Goal: Use online tool/utility: Utilize a website feature to perform a specific function

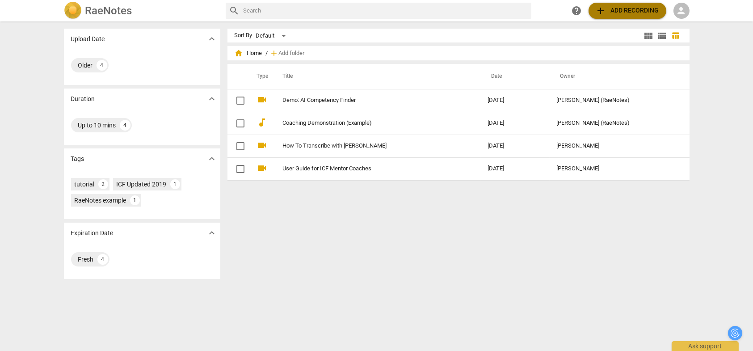
click at [636, 11] on span "add Add recording" at bounding box center [627, 10] width 63 height 11
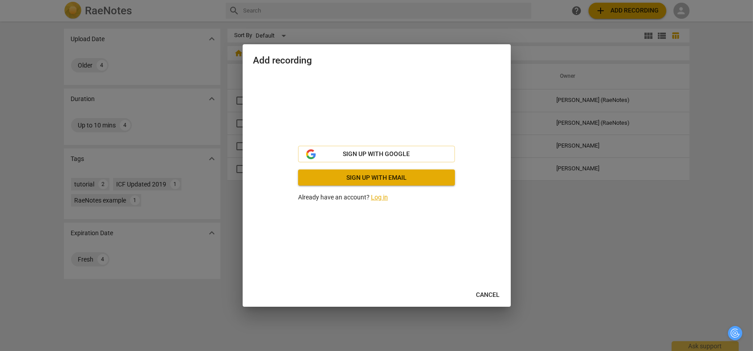
click at [380, 198] on link "Log in" at bounding box center [379, 196] width 17 height 7
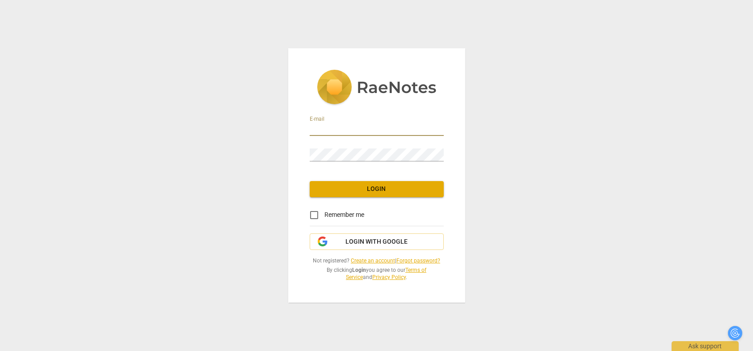
click at [363, 130] on input "email" at bounding box center [377, 129] width 134 height 13
click at [0, 0] on com-1password-button at bounding box center [0, 0] width 0 height 0
click at [374, 113] on div "E-mail" at bounding box center [377, 124] width 134 height 25
drag, startPoint x: 408, startPoint y: 128, endPoint x: 412, endPoint y: 133, distance: 6.7
click at [412, 133] on input "email" at bounding box center [377, 129] width 134 height 13
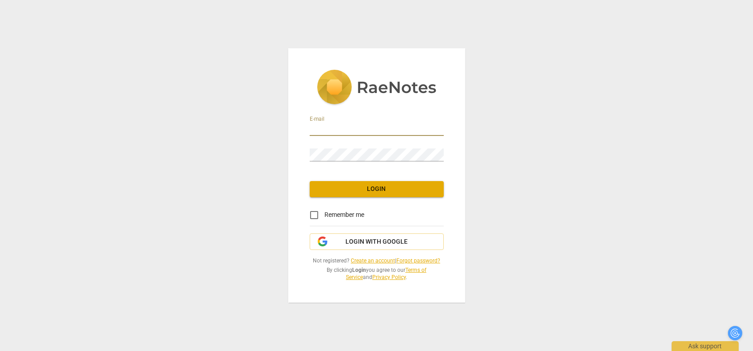
click at [0, 0] on com-1password-button at bounding box center [0, 0] width 0 height 0
click at [538, 97] on div "E-mail Password Login Remember me Login with Google Not registered? Create an a…" at bounding box center [376, 175] width 753 height 351
click at [324, 131] on input "email" at bounding box center [377, 129] width 134 height 13
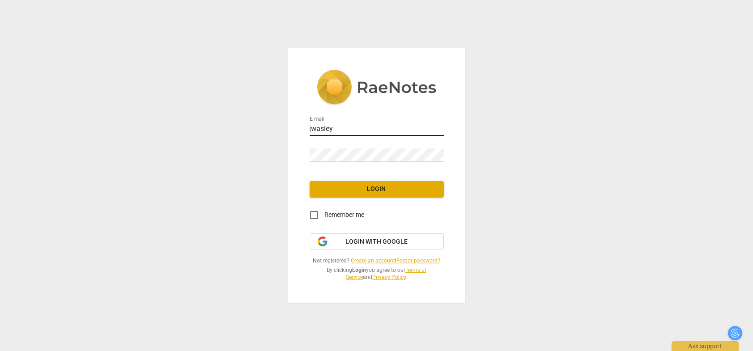
type input "jwasley@wasleyassociates.com"
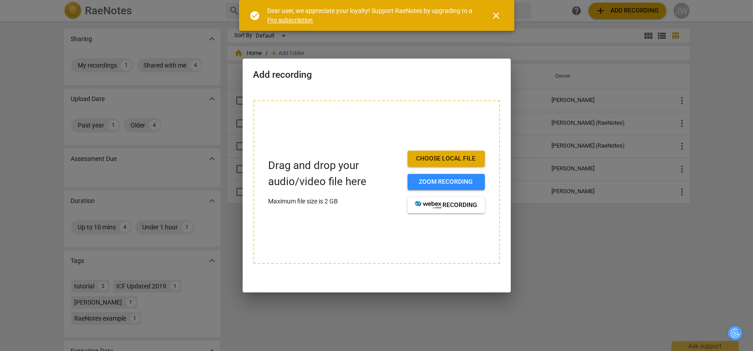
click at [498, 17] on span "close" at bounding box center [496, 15] width 11 height 11
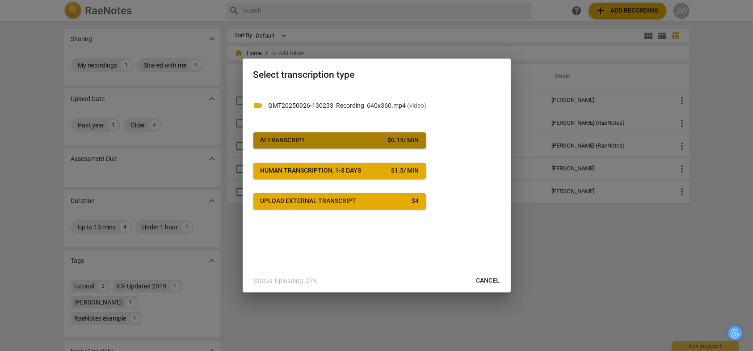
click at [379, 144] on span "AI Transcript $ 0.15 / min" at bounding box center [340, 140] width 158 height 9
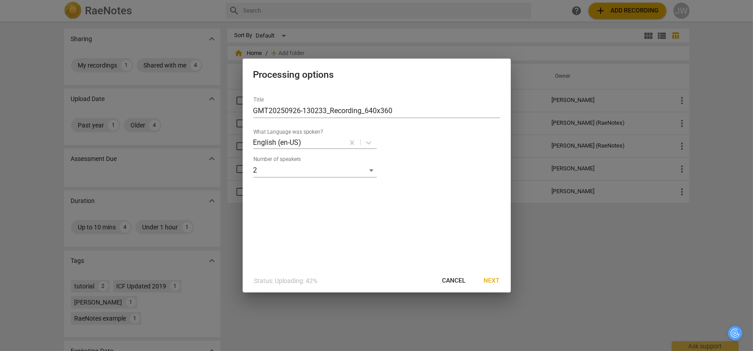
click at [491, 283] on span "Next" at bounding box center [492, 280] width 16 height 9
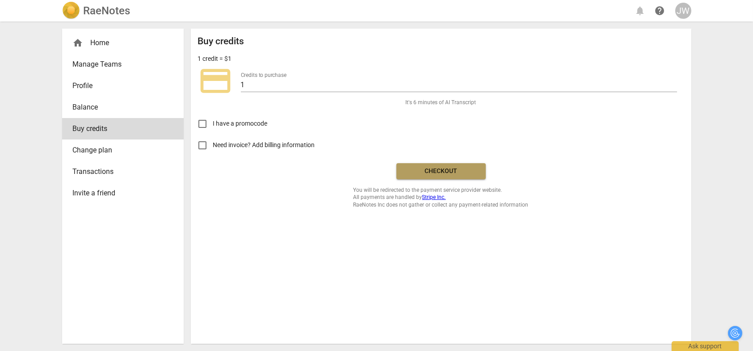
click at [445, 173] on span "Checkout" at bounding box center [440, 171] width 75 height 9
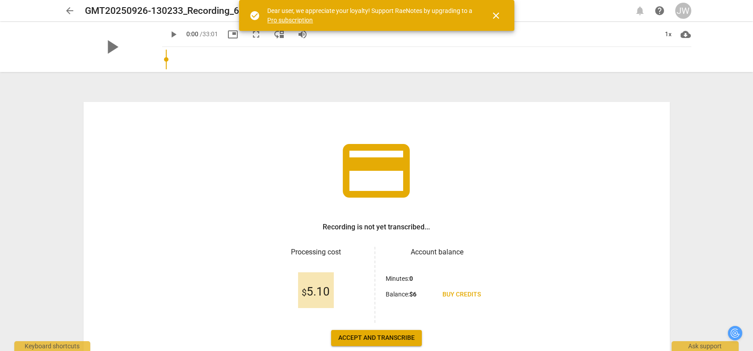
click at [380, 338] on span "Accept and transcribe" at bounding box center [376, 337] width 76 height 9
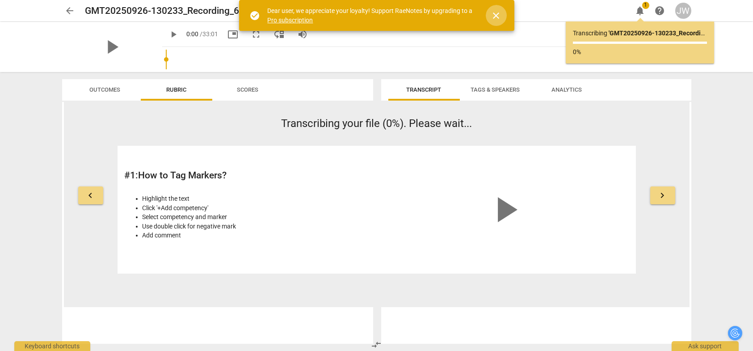
click at [497, 15] on span "close" at bounding box center [496, 15] width 11 height 11
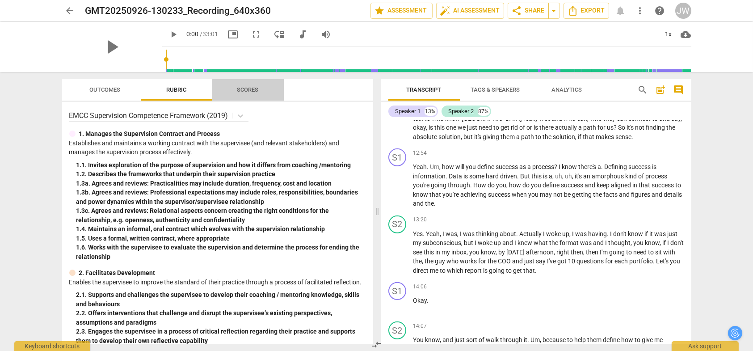
click at [258, 90] on span "Scores" at bounding box center [248, 90] width 43 height 12
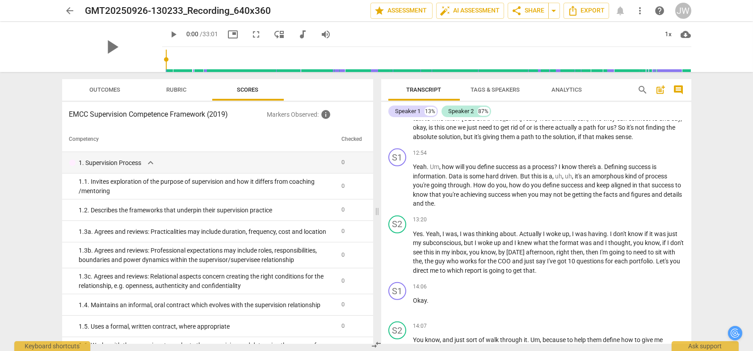
drag, startPoint x: 373, startPoint y: 137, endPoint x: 371, endPoint y: 185, distance: 47.8
click at [371, 186] on div "Competency Checked 1. Supervision Process expand_more 0 1. 1. Invites explorati…" at bounding box center [217, 235] width 311 height 217
click at [112, 89] on span "Outcomes" at bounding box center [104, 89] width 31 height 7
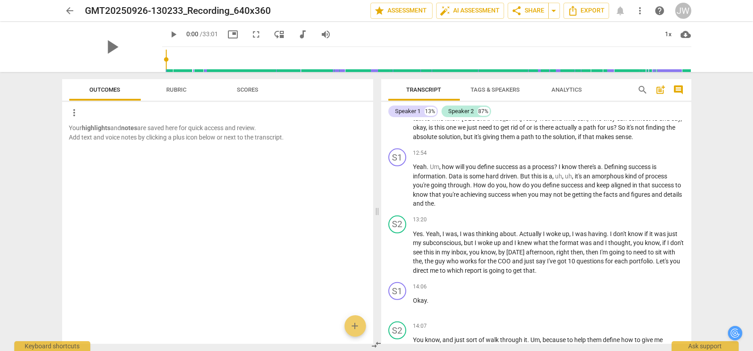
click at [173, 92] on span "Rubric" at bounding box center [176, 89] width 20 height 7
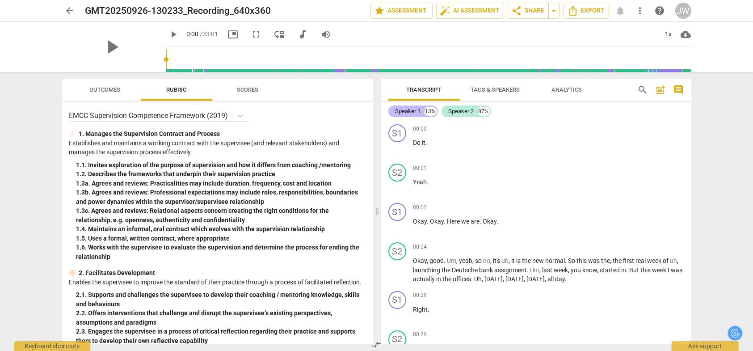
click at [408, 112] on div "Speaker 1" at bounding box center [407, 111] width 25 height 9
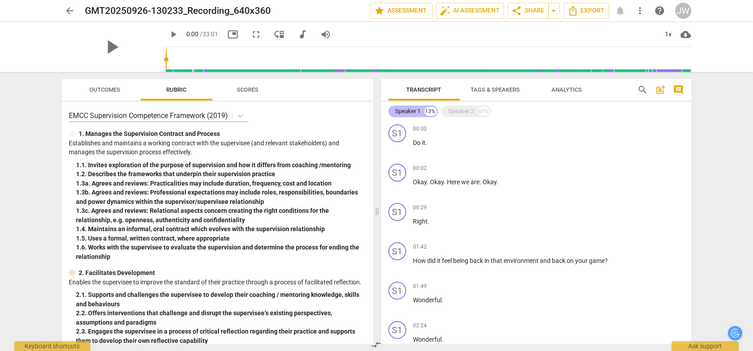
click at [404, 110] on div "Speaker 1" at bounding box center [407, 111] width 25 height 9
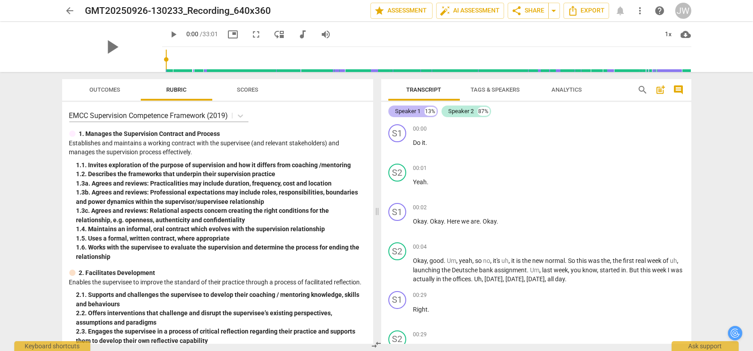
click at [404, 110] on div "Speaker 1" at bounding box center [407, 111] width 25 height 9
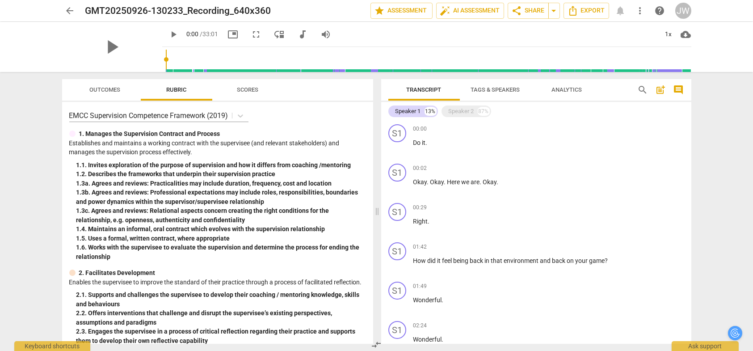
click at [488, 88] on span "Tags & Speakers" at bounding box center [495, 89] width 49 height 7
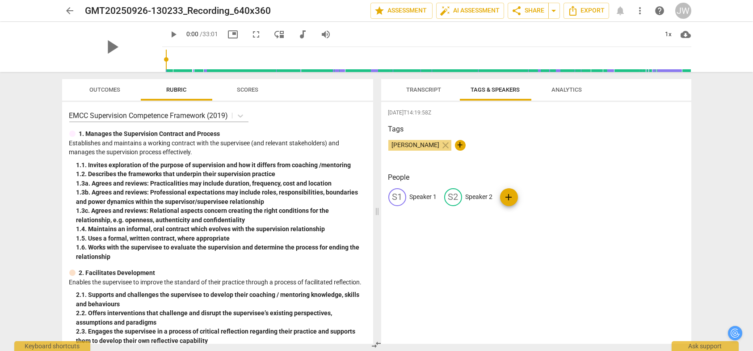
click at [421, 197] on p "Speaker 1" at bounding box center [423, 196] width 27 height 9
type input "[PERSON_NAME]"
click at [537, 197] on p "Speaker 2" at bounding box center [537, 196] width 27 height 9
type input "[PERSON_NAME]"
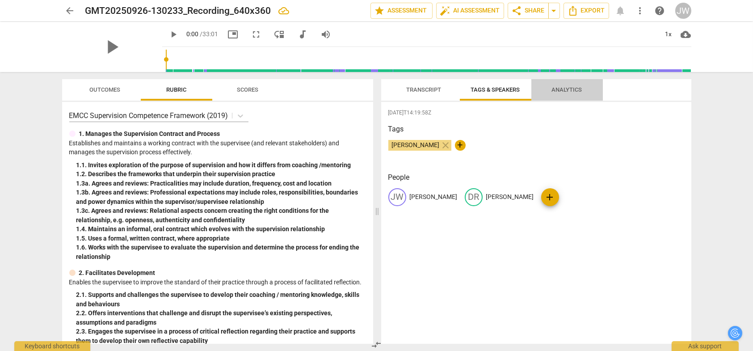
click at [558, 86] on span "Analytics" at bounding box center [567, 89] width 30 height 7
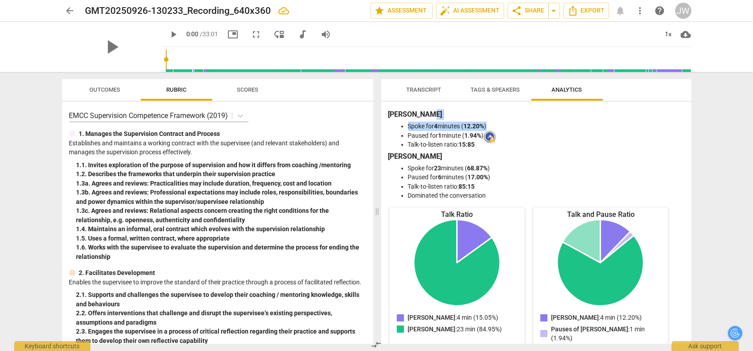
drag, startPoint x: 692, startPoint y: 113, endPoint x: 690, endPoint y: 123, distance: 10.4
click at [690, 123] on div "Transcript Tags & Speakers Analytics [PERSON_NAME] 13% [PERSON_NAME] 87% JW pla…" at bounding box center [538, 211] width 321 height 279
click at [492, 90] on span "Tags & Speakers" at bounding box center [495, 89] width 49 height 7
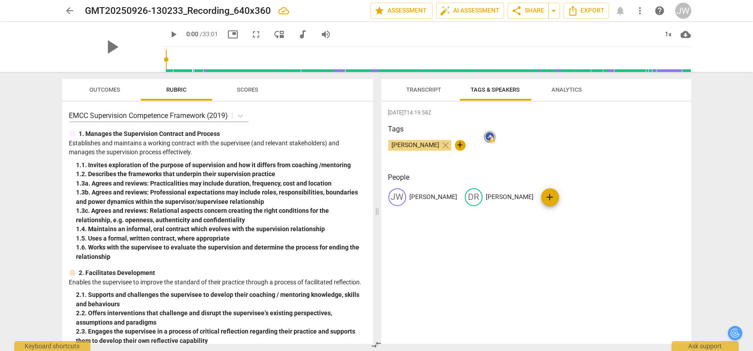
click at [423, 88] on span "Transcript" at bounding box center [424, 89] width 35 height 7
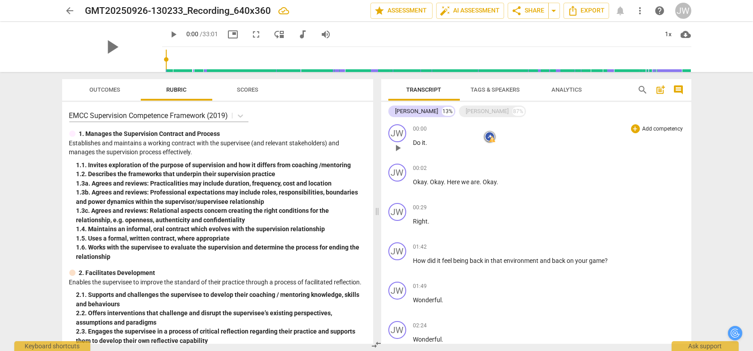
drag, startPoint x: 688, startPoint y: 119, endPoint x: 688, endPoint y: 124, distance: 5.4
click at [688, 124] on div "[PERSON_NAME] 13% [PERSON_NAME] 87% JW play_arrow pause 00:00 + Add competency …" at bounding box center [536, 223] width 310 height 242
drag, startPoint x: 688, startPoint y: 127, endPoint x: 685, endPoint y: 226, distance: 99.2
click at [685, 226] on div "JW play_arrow pause 00:00 + Add competency keyboard_arrow_right Do it . DR play…" at bounding box center [536, 232] width 310 height 223
click at [685, 227] on div "JW play_arrow pause 00:29 + Add competency keyboard_arrow_right Right ." at bounding box center [536, 218] width 310 height 39
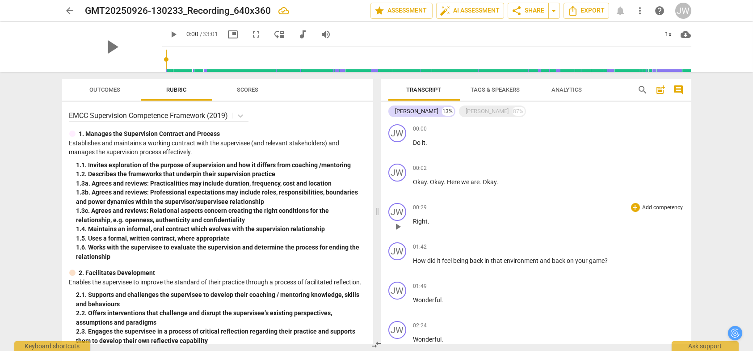
click at [685, 230] on div "JW play_arrow pause 00:29 + Add competency keyboard_arrow_right Right ." at bounding box center [536, 218] width 310 height 39
click at [686, 232] on div "JW play_arrow pause 00:29 + Add competency keyboard_arrow_right Right ." at bounding box center [536, 218] width 310 height 39
drag, startPoint x: 686, startPoint y: 232, endPoint x: 690, endPoint y: 167, distance: 65.4
click at [687, 210] on div "JW play_arrow pause 00:29 + Add competency keyboard_arrow_right Right ." at bounding box center [536, 218] width 310 height 39
click at [590, 8] on span "Export" at bounding box center [586, 10] width 38 height 11
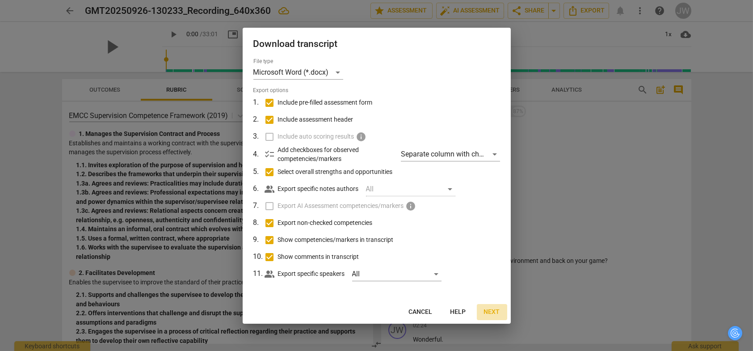
click at [494, 311] on span "Next" at bounding box center [492, 311] width 16 height 9
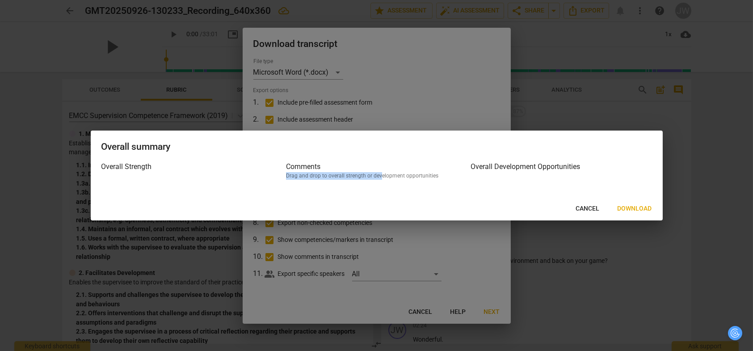
drag, startPoint x: 339, startPoint y: 166, endPoint x: 379, endPoint y: 176, distance: 40.9
click at [379, 176] on div "Comments Drag and drop to overall strength or development opportunities" at bounding box center [376, 173] width 181 height 25
click at [626, 208] on span "Download" at bounding box center [635, 208] width 34 height 9
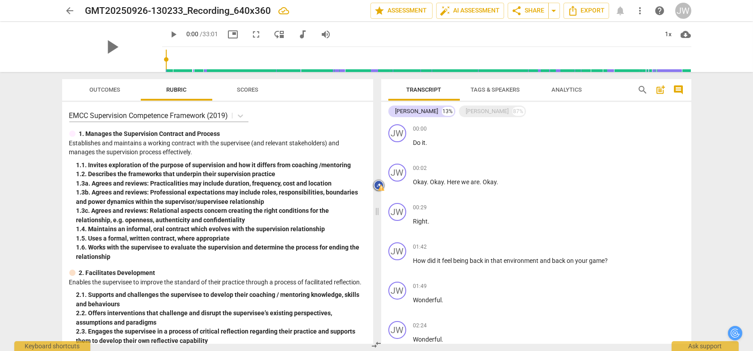
click at [559, 91] on span "Analytics" at bounding box center [567, 89] width 30 height 7
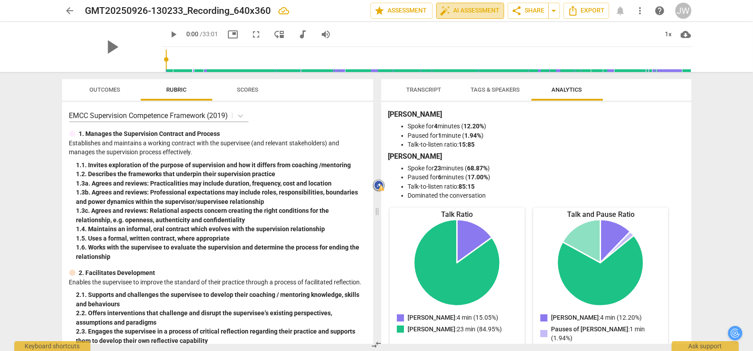
click at [481, 8] on span "auto_fix_high AI Assessment" at bounding box center [470, 10] width 60 height 11
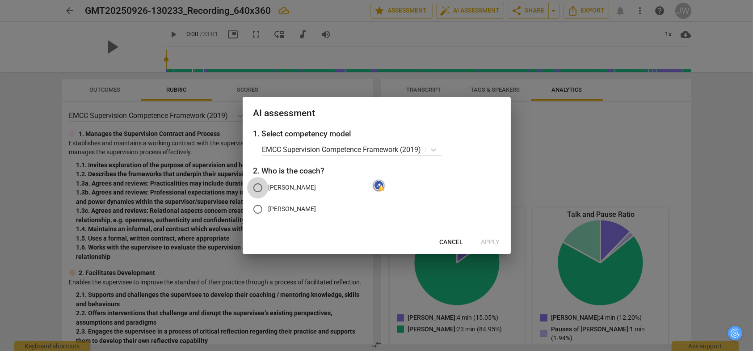
click at [257, 187] on input "[PERSON_NAME]" at bounding box center [257, 187] width 21 height 21
radio input "true"
click at [488, 240] on span "Apply" at bounding box center [490, 242] width 19 height 9
